Goal: Task Accomplishment & Management: Manage account settings

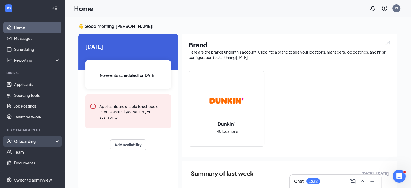
click at [26, 144] on div "Onboarding" at bounding box center [32, 141] width 65 height 11
click at [24, 155] on link "Overview" at bounding box center [37, 151] width 46 height 11
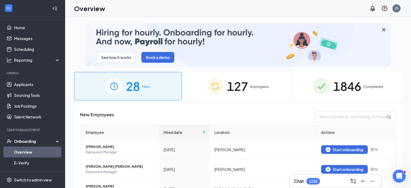
click at [227, 89] on span "127" at bounding box center [237, 86] width 21 height 19
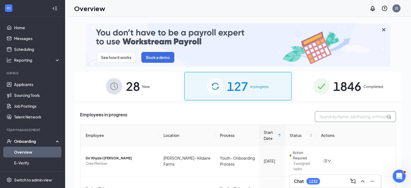
click at [363, 116] on input "text" at bounding box center [355, 116] width 81 height 11
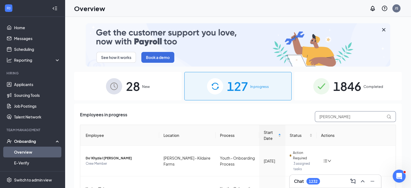
type input "[PERSON_NAME]"
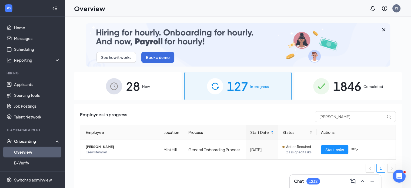
click at [343, 82] on span "1846" at bounding box center [347, 86] width 28 height 19
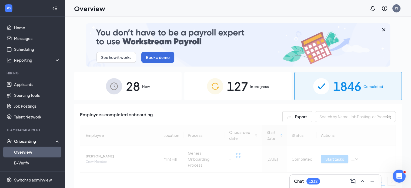
click at [100, 87] on div "28 New" at bounding box center [128, 86] width 108 height 28
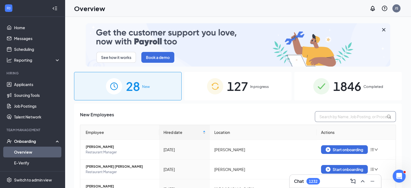
click at [338, 116] on input "text" at bounding box center [355, 116] width 81 height 11
type input "[PERSON_NAME]"
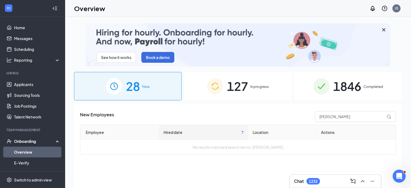
click at [353, 86] on span "1846" at bounding box center [347, 86] width 28 height 19
